Goal: Navigation & Orientation: Find specific page/section

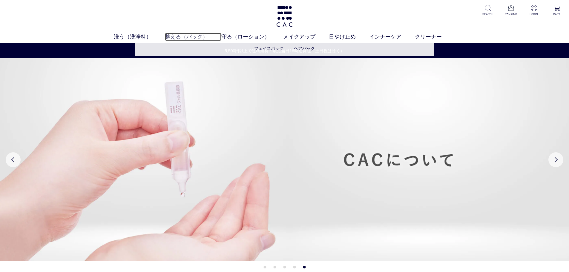
click at [170, 36] on link "整える（パック）" at bounding box center [193, 37] width 56 height 8
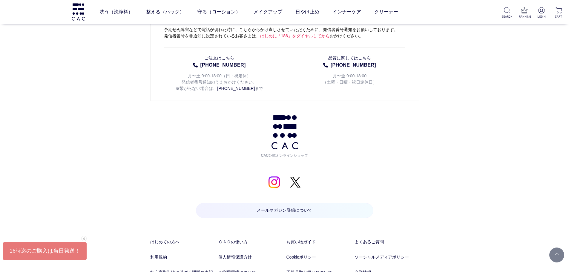
scroll to position [830, 0]
